Goal: Task Accomplishment & Management: Use online tool/utility

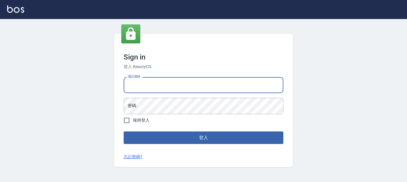
click at [176, 81] on input "電話號碼" at bounding box center [204, 85] width 160 height 16
click at [176, 86] on input "電話號碼" at bounding box center [204, 85] width 160 height 16
type input "7320483"
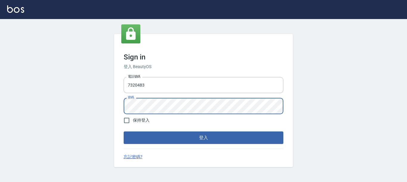
click at [124, 132] on button "登入" at bounding box center [204, 138] width 160 height 13
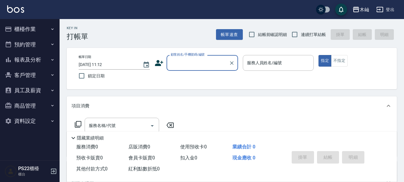
click at [74, 65] on div "帳單日期 [DATE] 11:12 鎖定日期 顧客姓名/手機號碼/編號 顧客姓名/手機號碼/編號 服務人員姓名/編號 服務人員姓名/編號 指定 不指定" at bounding box center [232, 68] width 316 height 27
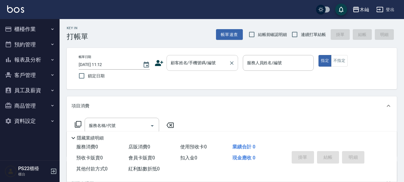
drag, startPoint x: 190, startPoint y: 65, endPoint x: 187, endPoint y: 62, distance: 4.0
click at [189, 64] on div "顧客姓名/手機號碼/編號 顧客姓名/手機號碼/編號" at bounding box center [203, 63] width 72 height 16
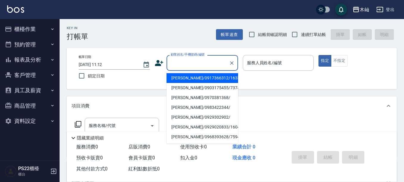
type input "8"
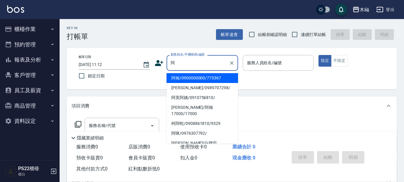
click at [194, 77] on li "阿翰/0900000000/773367" at bounding box center [203, 78] width 72 height 10
type input "阿翰/0900000000/773367"
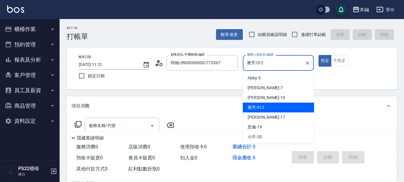
click at [268, 64] on input "雅芳-012" at bounding box center [274, 63] width 57 height 10
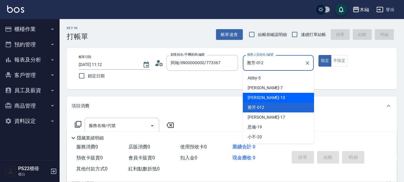
click at [268, 100] on div "小愛 -10" at bounding box center [278, 98] width 71 height 10
type input "小愛-10"
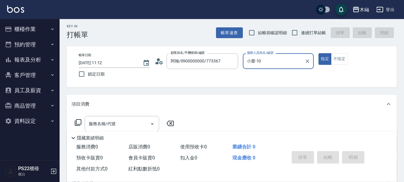
scroll to position [30, 0]
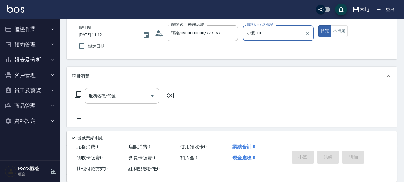
click at [131, 99] on input "服務名稱/代號" at bounding box center [117, 96] width 60 height 10
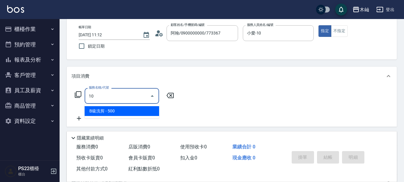
type input "1"
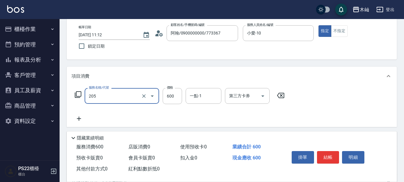
type input "A級洗剪(205)"
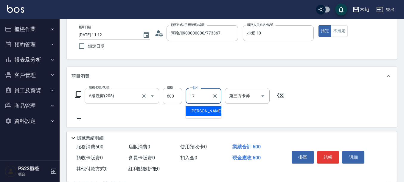
type input "[PERSON_NAME]-17"
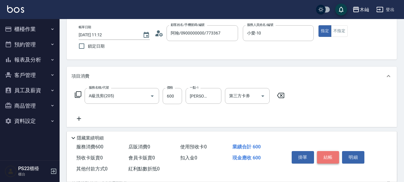
click at [323, 154] on button "結帳" at bounding box center [328, 157] width 22 height 13
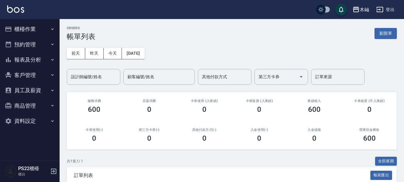
click at [41, 61] on button "報表及分析" at bounding box center [29, 60] width 55 height 16
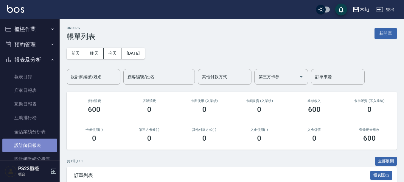
click at [35, 146] on link "設計師日報表" at bounding box center [29, 146] width 55 height 14
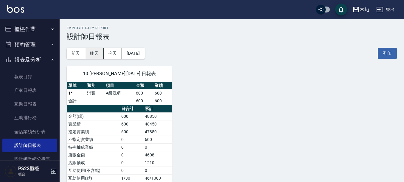
click at [92, 54] on button "昨天" at bounding box center [94, 53] width 18 height 11
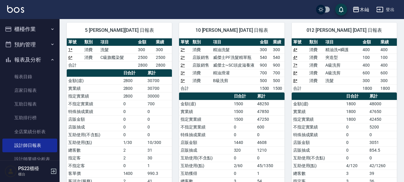
scroll to position [30, 0]
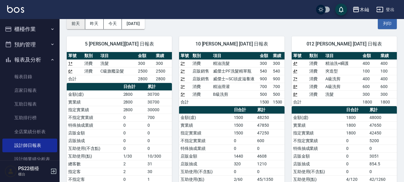
click at [79, 24] on button "前天" at bounding box center [76, 23] width 18 height 11
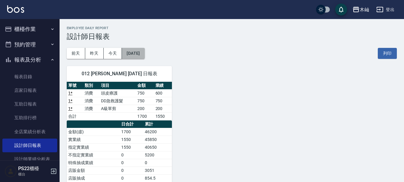
click at [132, 54] on button "[DATE]" at bounding box center [133, 53] width 23 height 11
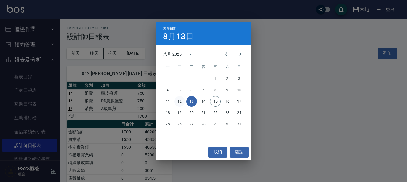
click at [179, 103] on button "12" at bounding box center [179, 101] width 11 height 11
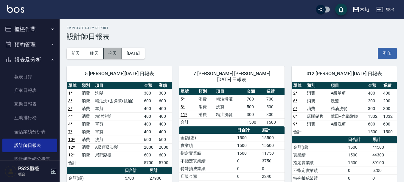
click at [110, 54] on button "今天" at bounding box center [113, 53] width 18 height 11
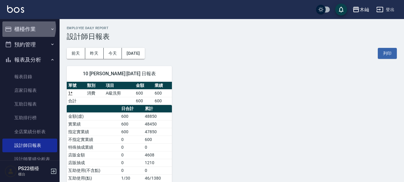
click at [25, 28] on button "櫃檯作業" at bounding box center [29, 29] width 55 height 16
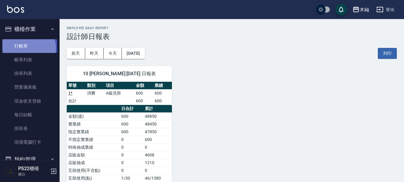
click at [25, 48] on link "打帳單" at bounding box center [29, 46] width 55 height 14
